Goal: Task Accomplishment & Management: Book appointment/travel/reservation

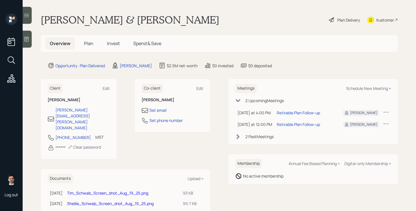
scroll to position [20, 0]
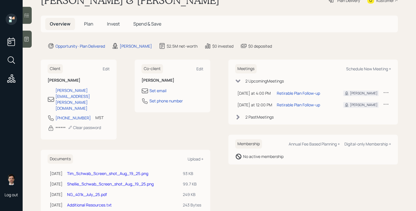
click at [90, 191] on link "NG_401k_July_25.pdf" at bounding box center [87, 193] width 40 height 5
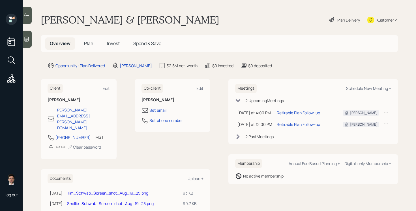
click at [90, 44] on span "Plan" at bounding box center [88, 43] width 9 height 6
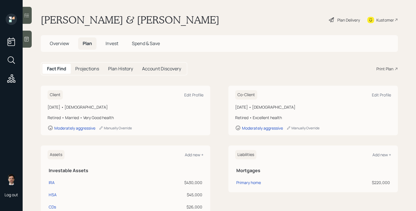
click at [340, 21] on div "Plan Delivery" at bounding box center [348, 20] width 23 height 6
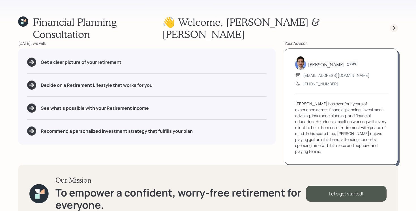
click at [394, 25] on icon at bounding box center [394, 28] width 6 height 6
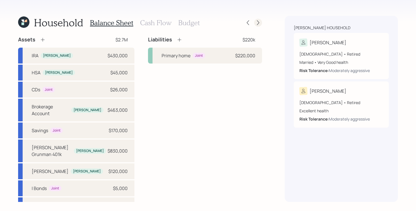
click at [255, 22] on div at bounding box center [258, 23] width 8 height 8
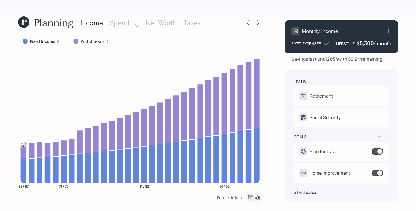
click at [255, 22] on div at bounding box center [258, 23] width 8 height 8
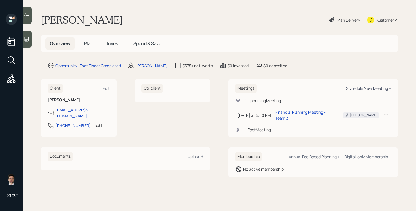
click at [365, 89] on div "Schedule New Meeting +" at bounding box center [368, 87] width 45 height 5
select select "ef6b64e1-8f62-4a74-b865-a7df4b35b836"
